Goal: Task Accomplishment & Management: Use online tool/utility

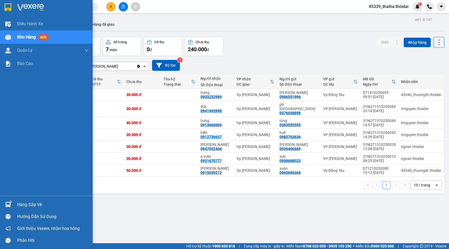
click at [11, 205] on img at bounding box center [8, 205] width 6 height 6
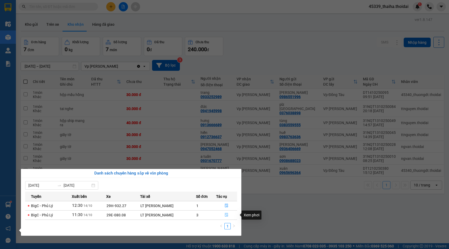
click at [226, 215] on icon "file-done" at bounding box center [227, 215] width 4 height 4
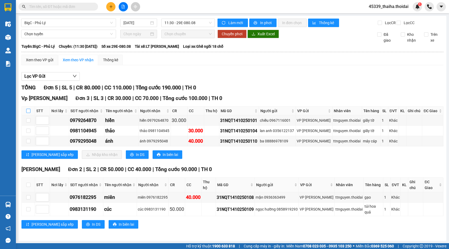
click at [27, 113] on input "checkbox" at bounding box center [28, 111] width 4 height 4
checkbox input "true"
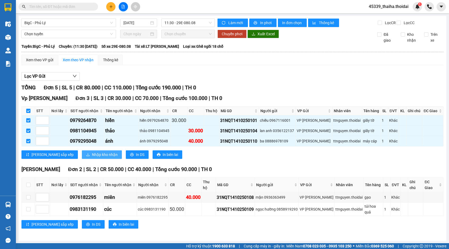
click at [92, 157] on span "Nhập kho nhận" at bounding box center [105, 155] width 26 height 6
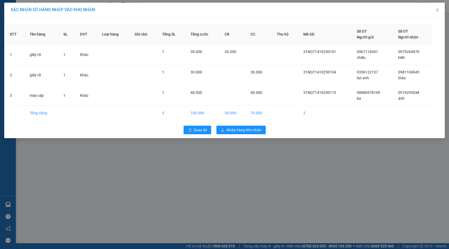
click at [229, 112] on td "30.000" at bounding box center [233, 113] width 26 height 15
click at [226, 129] on button "Nhập hàng kho nhận" at bounding box center [241, 130] width 49 height 8
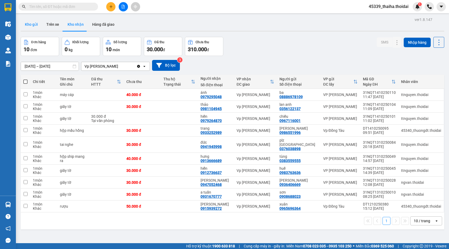
click at [33, 25] on button "Kho gửi" at bounding box center [31, 24] width 21 height 13
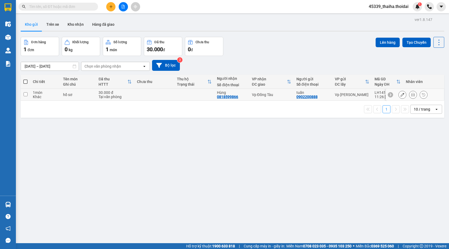
click at [27, 95] on input "checkbox" at bounding box center [26, 94] width 4 height 4
checkbox input "true"
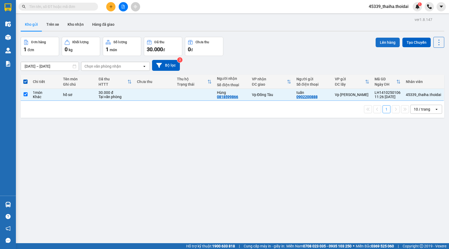
click at [383, 41] on button "Lên hàng" at bounding box center [388, 43] width 24 height 10
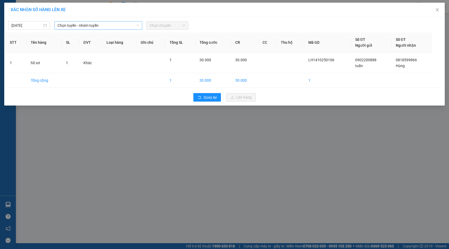
click at [122, 25] on span "Chọn tuyến - nhóm tuyến" at bounding box center [99, 25] width 82 height 8
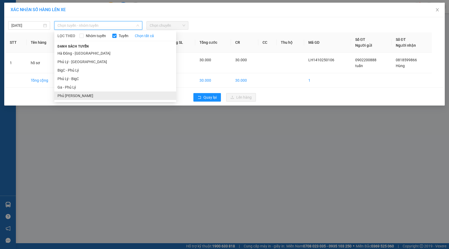
click at [81, 95] on li "Phủ Lý - Ga" at bounding box center [115, 95] width 122 height 8
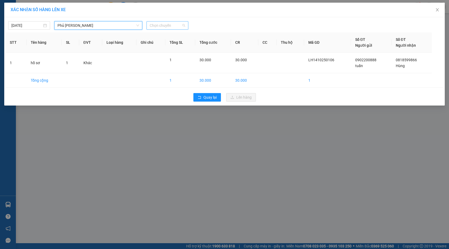
click at [175, 24] on span "Chọn chuyến" at bounding box center [168, 25] width 36 height 8
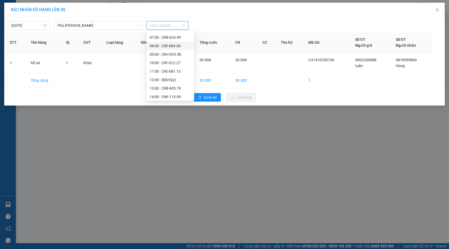
scroll to position [44, 0]
click at [167, 81] on div "13:00 - 29B-605.79" at bounding box center [171, 85] width 48 height 8
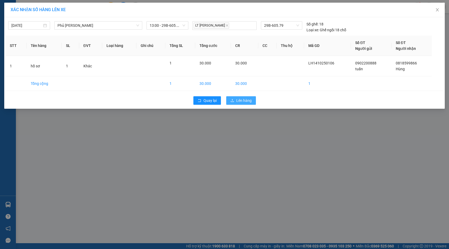
click at [237, 100] on span "Lên hàng" at bounding box center [243, 101] width 15 height 6
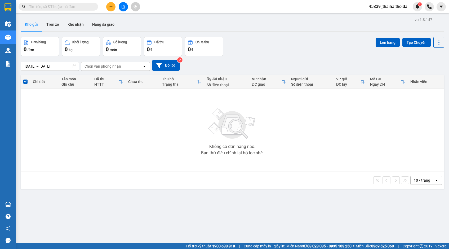
click at [391, 8] on span "45339_thaiha.thoidai" at bounding box center [389, 6] width 48 height 7
click at [381, 27] on span "Đổi mật khẩu" at bounding box center [391, 25] width 37 height 6
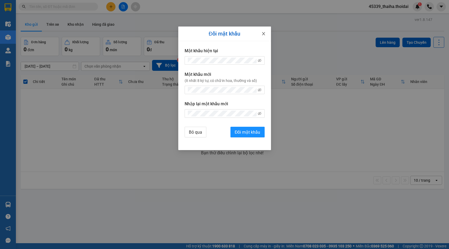
click at [262, 34] on icon "close" at bounding box center [264, 34] width 4 height 4
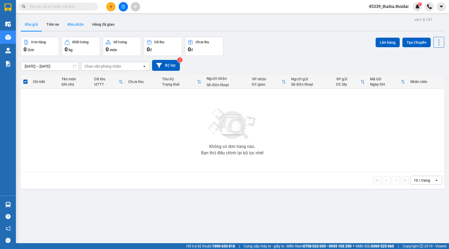
click at [68, 24] on button "Kho nhận" at bounding box center [75, 24] width 25 height 13
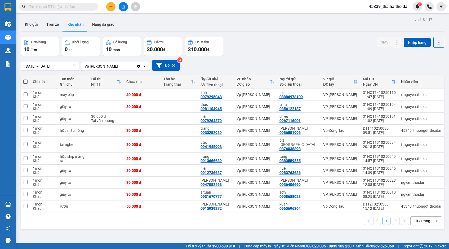
click at [397, 7] on span "45339_thaiha.thoidai" at bounding box center [389, 6] width 48 height 7
click at [383, 16] on span "Đăng xuất" at bounding box center [391, 17] width 37 height 6
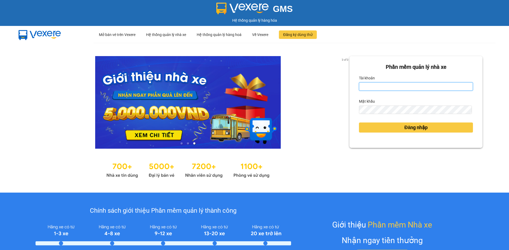
type input "thaiha.thoidai"
click at [399, 89] on input "thaiha.thoidai" at bounding box center [416, 86] width 114 height 8
click at [398, 86] on input "Tài khoản" at bounding box center [416, 86] width 114 height 8
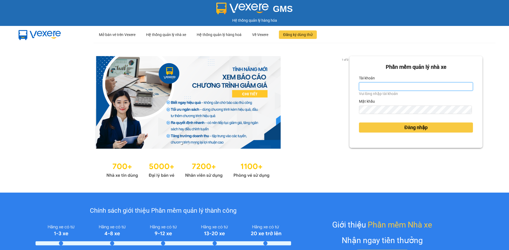
click at [367, 86] on input "Tài khoản" at bounding box center [416, 86] width 114 height 8
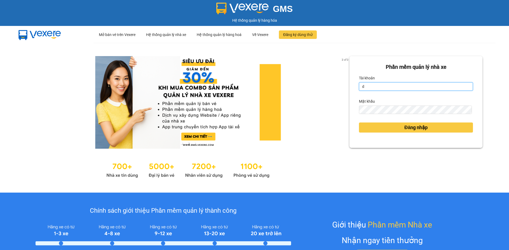
type input "dtchinh.thoidai"
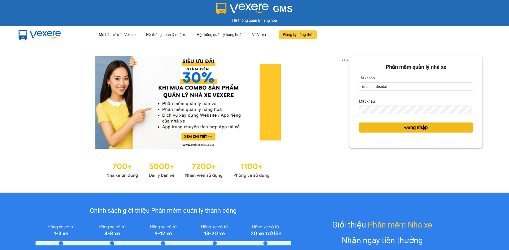
drag, startPoint x: 421, startPoint y: 129, endPoint x: 314, endPoint y: 120, distance: 106.9
click at [420, 129] on span "Đăng nhập" at bounding box center [415, 127] width 23 height 7
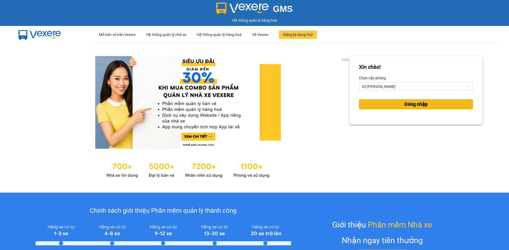
click at [406, 109] on button "Đăng nhập" at bounding box center [416, 104] width 114 height 10
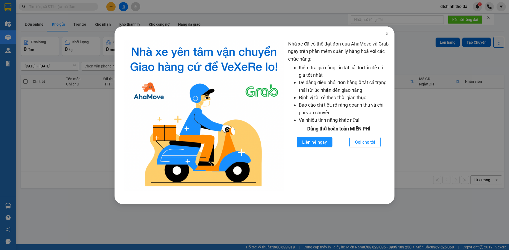
click at [385, 33] on icon "close" at bounding box center [387, 34] width 4 height 4
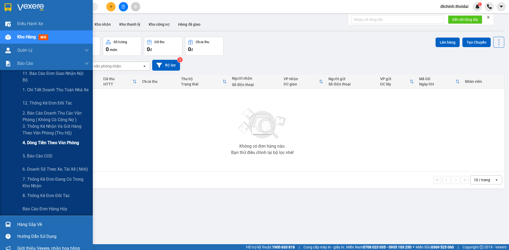
click at [53, 143] on span "4. Dòng tiền theo văn phòng" at bounding box center [51, 143] width 56 height 7
